Goal: Information Seeking & Learning: Find specific fact

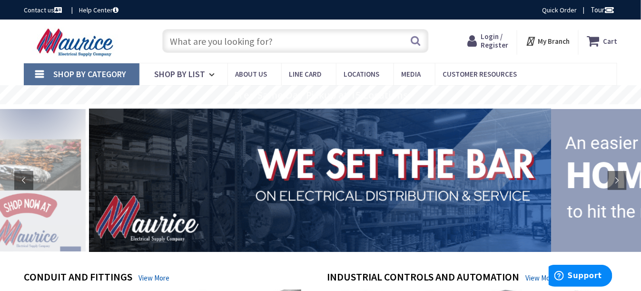
click at [253, 38] on input "text" at bounding box center [295, 41] width 266 height 24
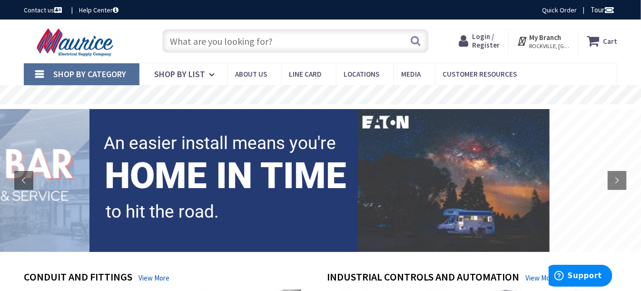
click at [309, 38] on input "text" at bounding box center [295, 41] width 266 height 24
click at [188, 44] on input "text" at bounding box center [295, 41] width 266 height 24
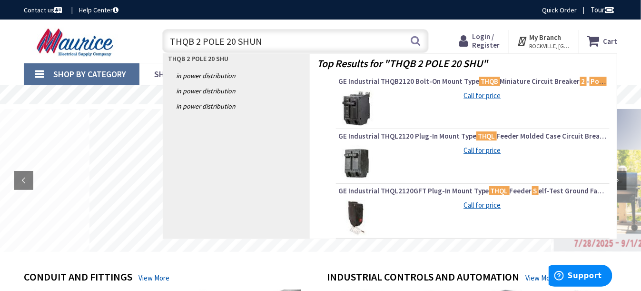
type input "THQB 2 POLE 20 SHUNT"
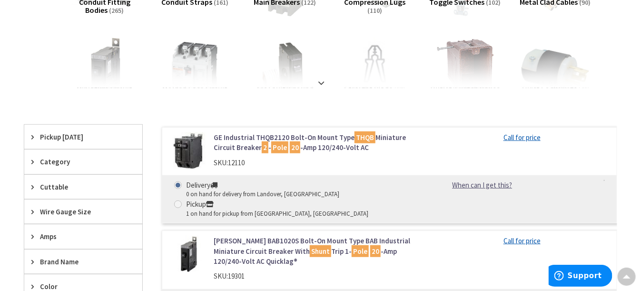
scroll to position [190, 0]
